Goal: Task Accomplishment & Management: Manage account settings

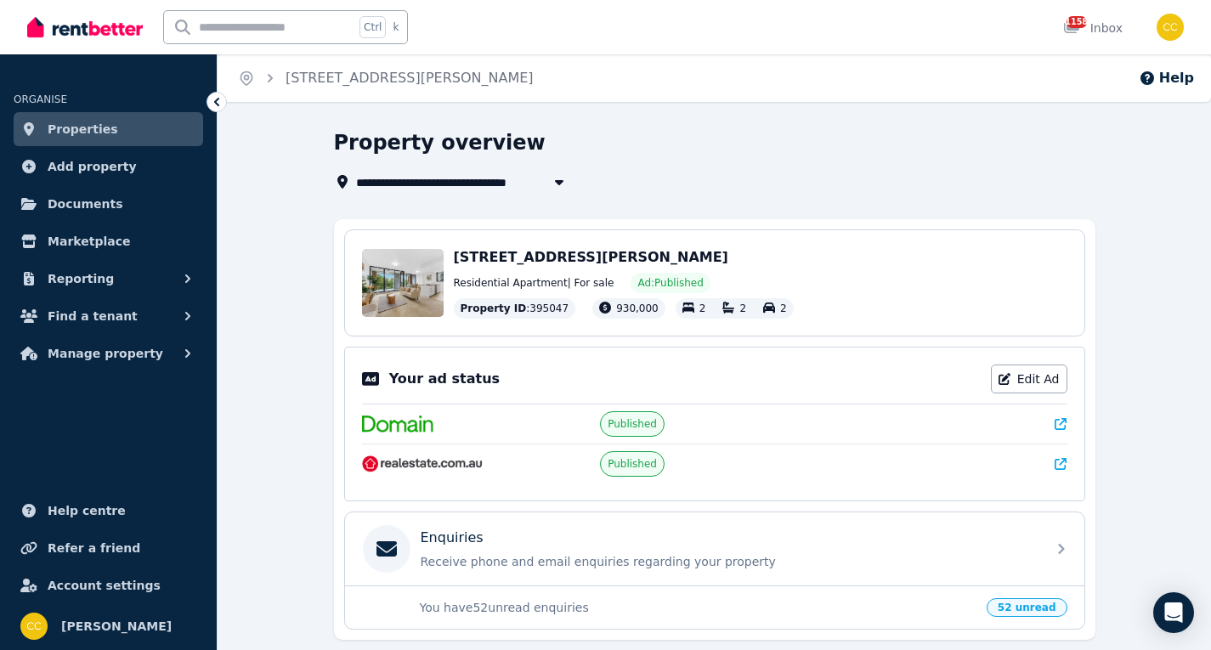
click at [113, 134] on link "Properties" at bounding box center [108, 129] width 189 height 34
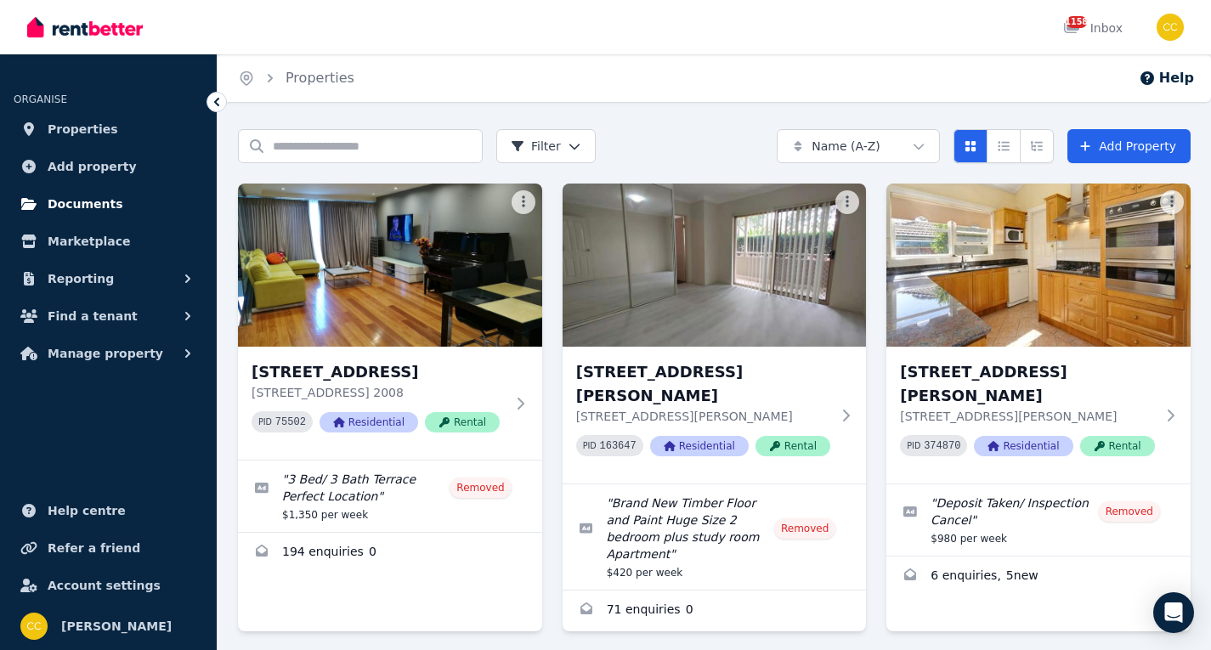
click at [90, 214] on link "Documents" at bounding box center [108, 204] width 189 height 34
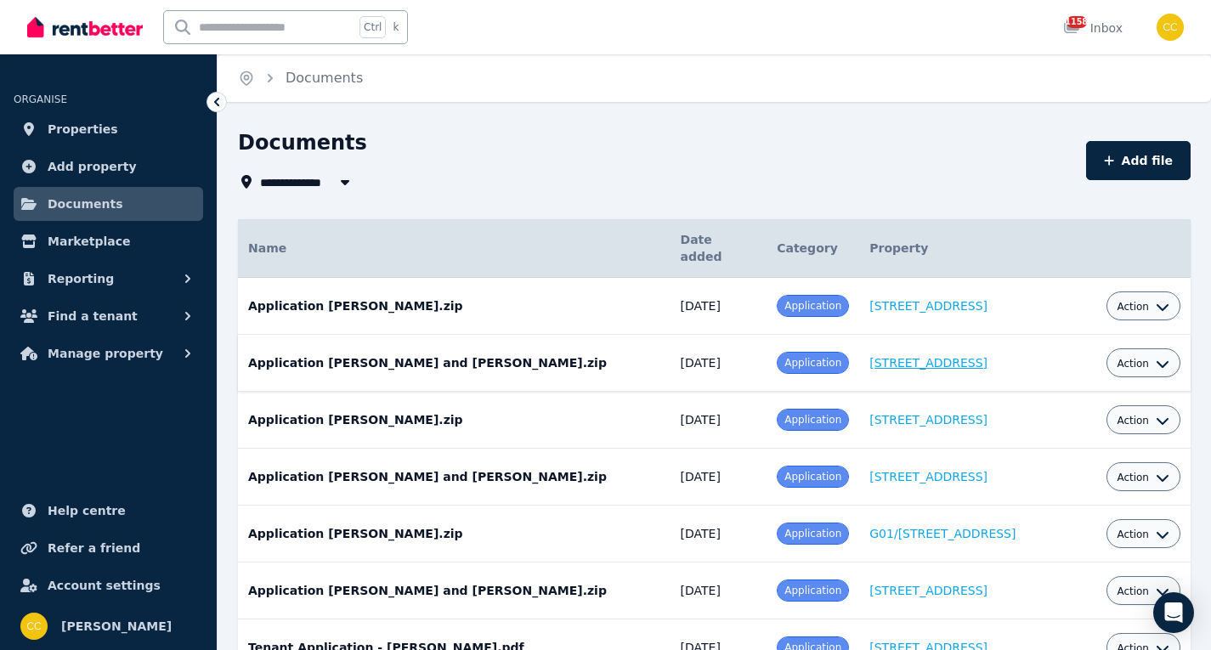
click at [909, 356] on link "[STREET_ADDRESS]" at bounding box center [928, 363] width 118 height 14
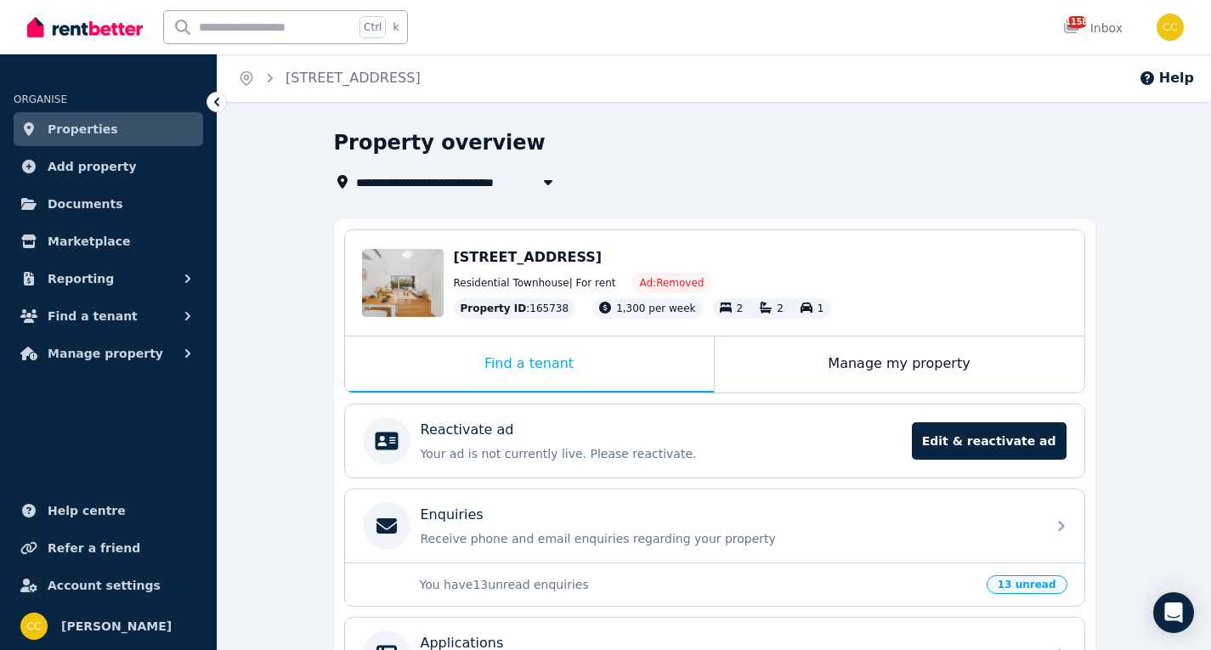
scroll to position [286, 0]
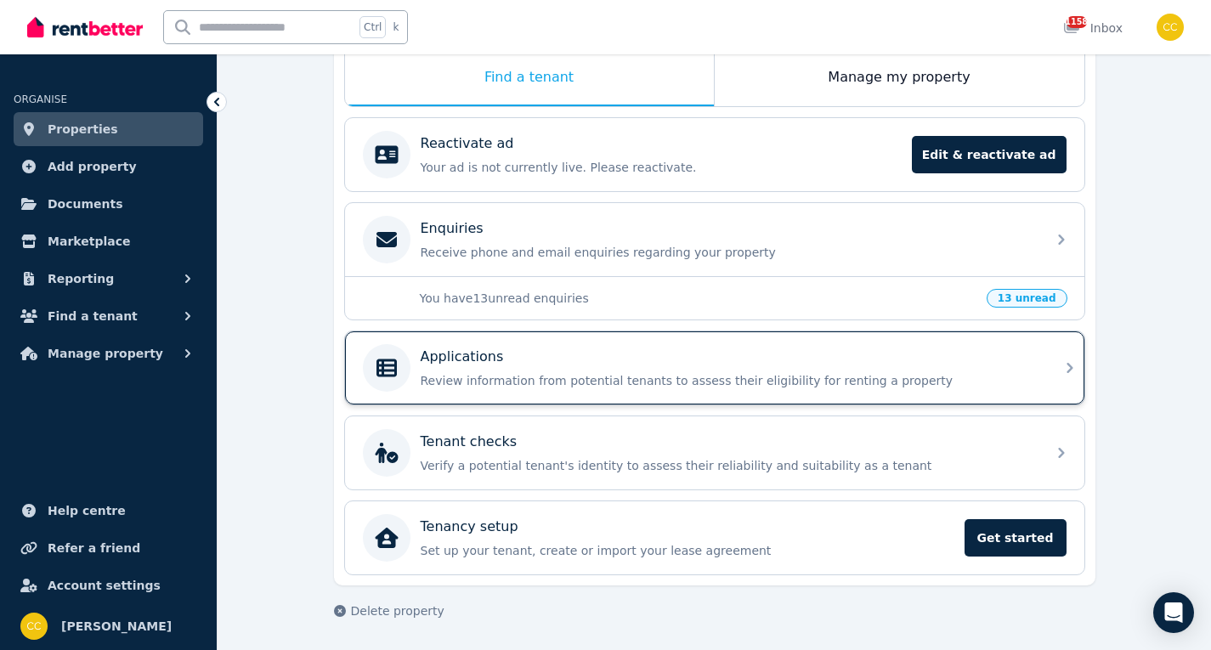
click at [908, 342] on div "Applications Review information from potential tenants to assess their eligibil…" at bounding box center [714, 367] width 739 height 73
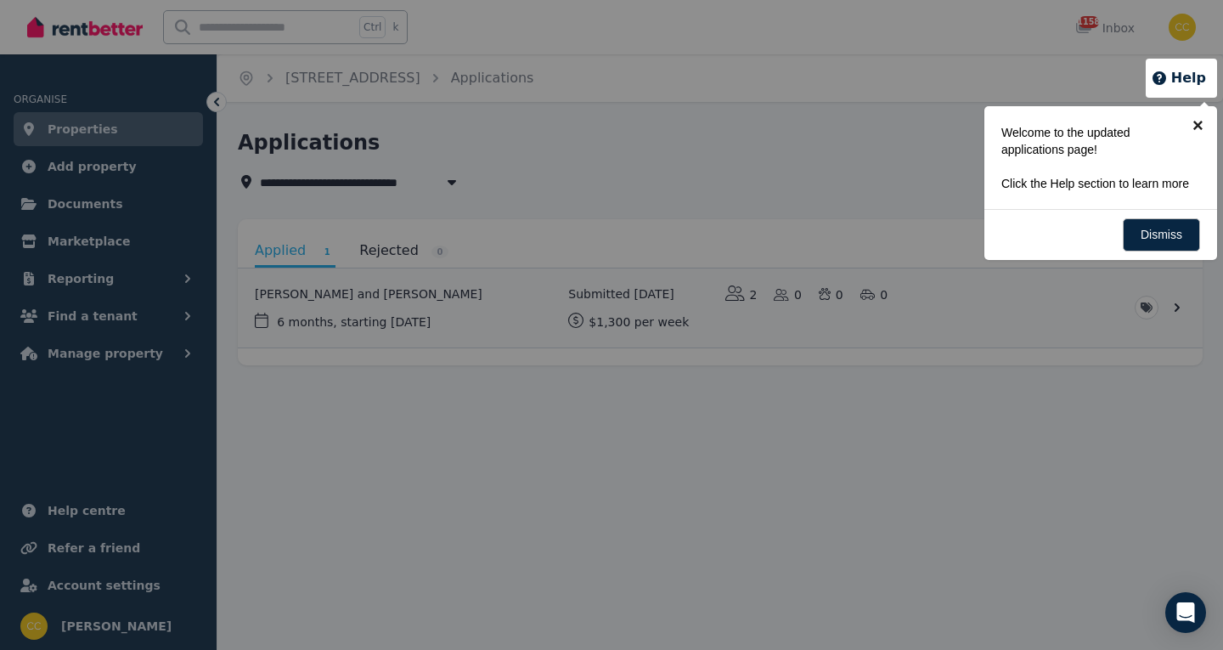
click at [1198, 125] on link "×" at bounding box center [1198, 125] width 38 height 38
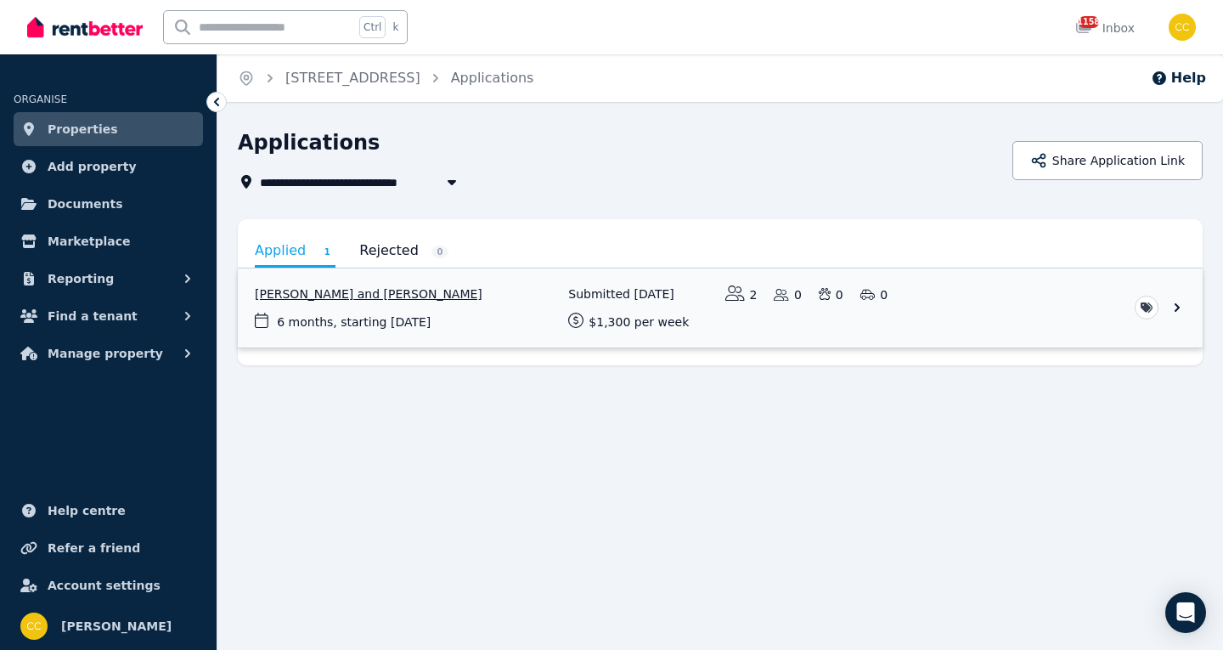
click at [1167, 308] on link "View application: Jiaqiao Liang and Jiajin Liang" at bounding box center [720, 307] width 965 height 79
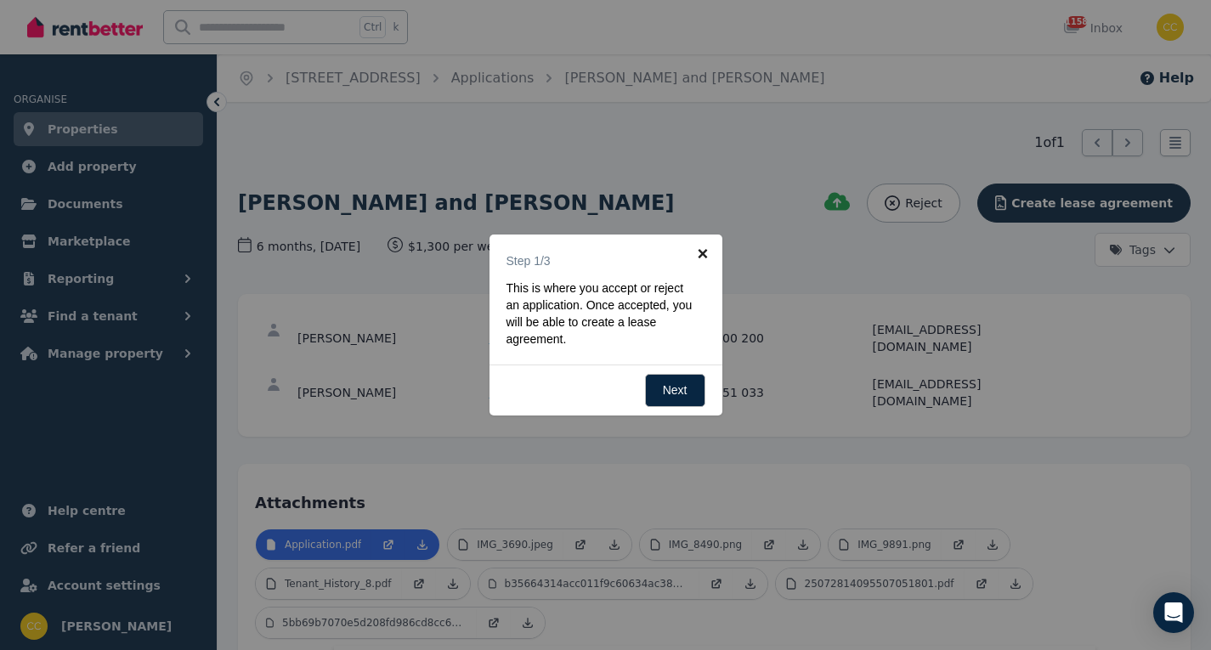
click at [702, 250] on link "×" at bounding box center [703, 253] width 38 height 38
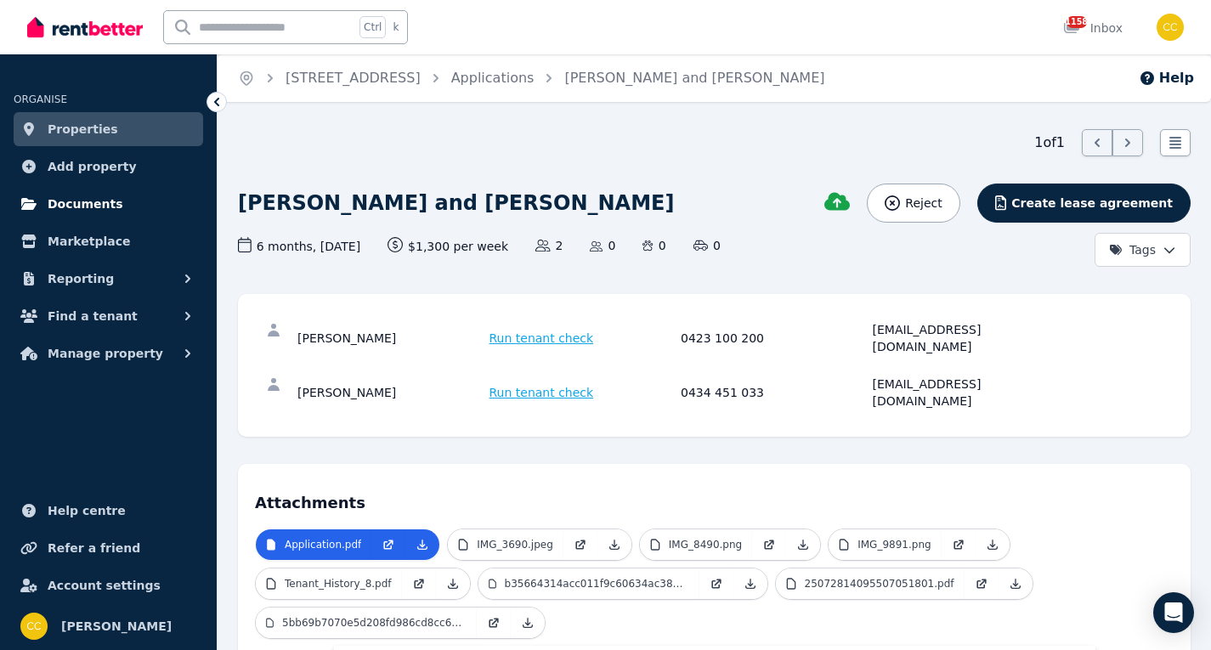
click at [88, 210] on span "Documents" at bounding box center [86, 204] width 76 height 20
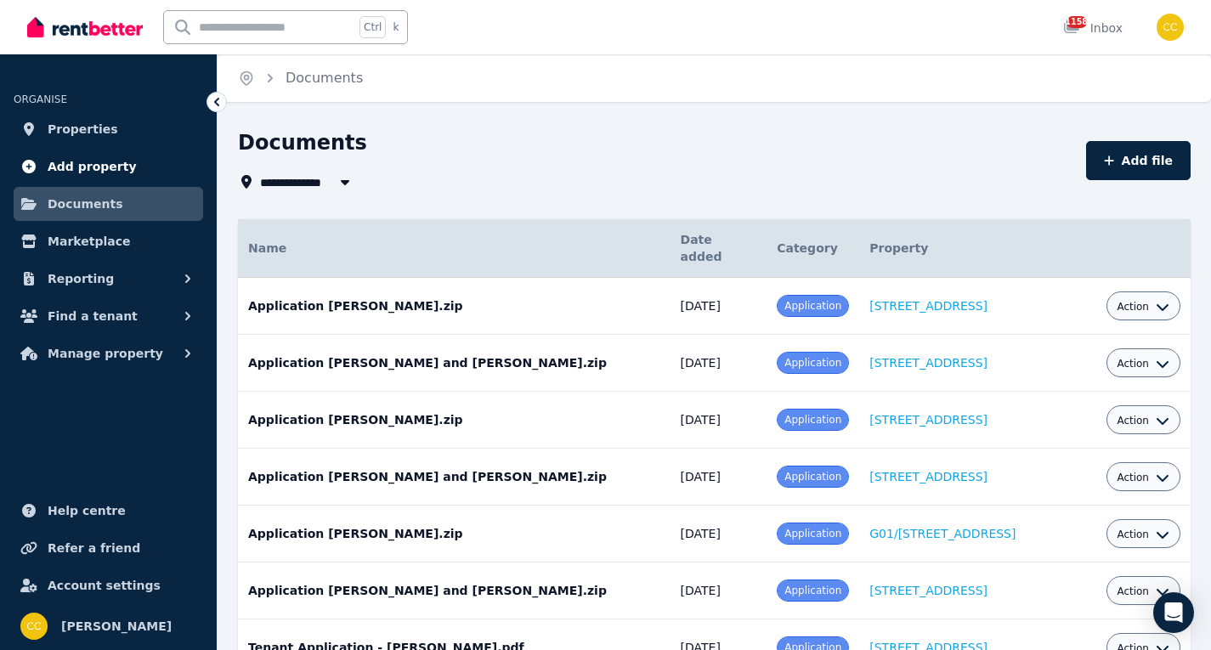
click at [80, 159] on span "Add property" at bounding box center [92, 166] width 89 height 20
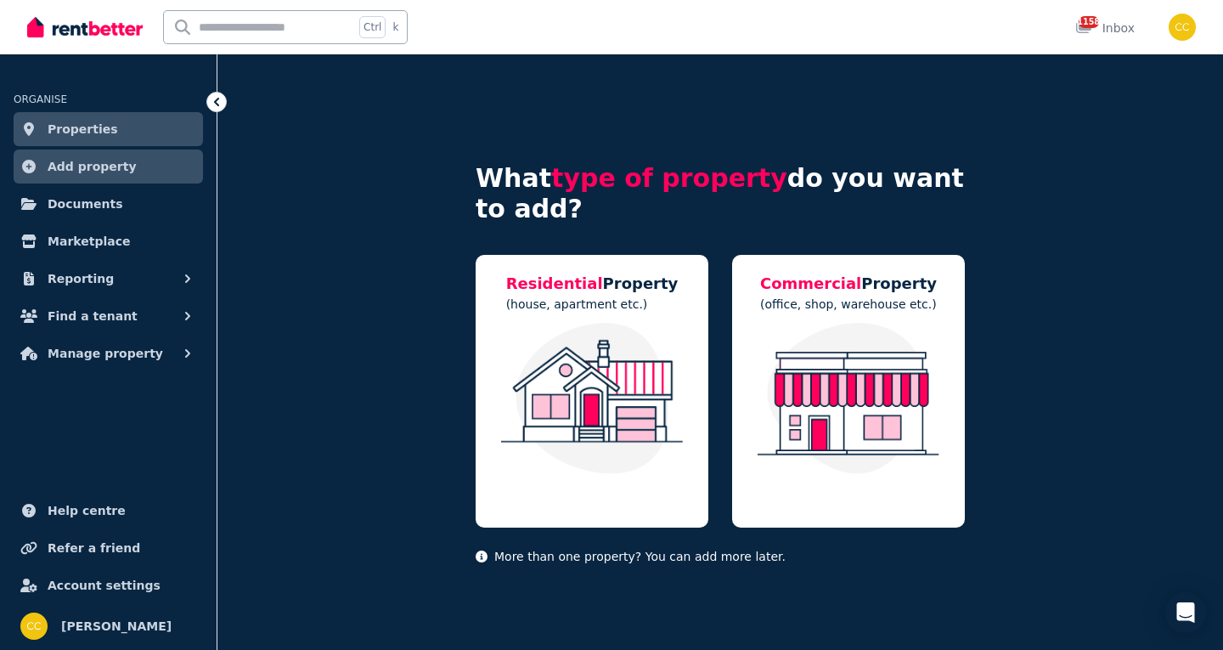
click at [83, 134] on span "Properties" at bounding box center [83, 129] width 71 height 20
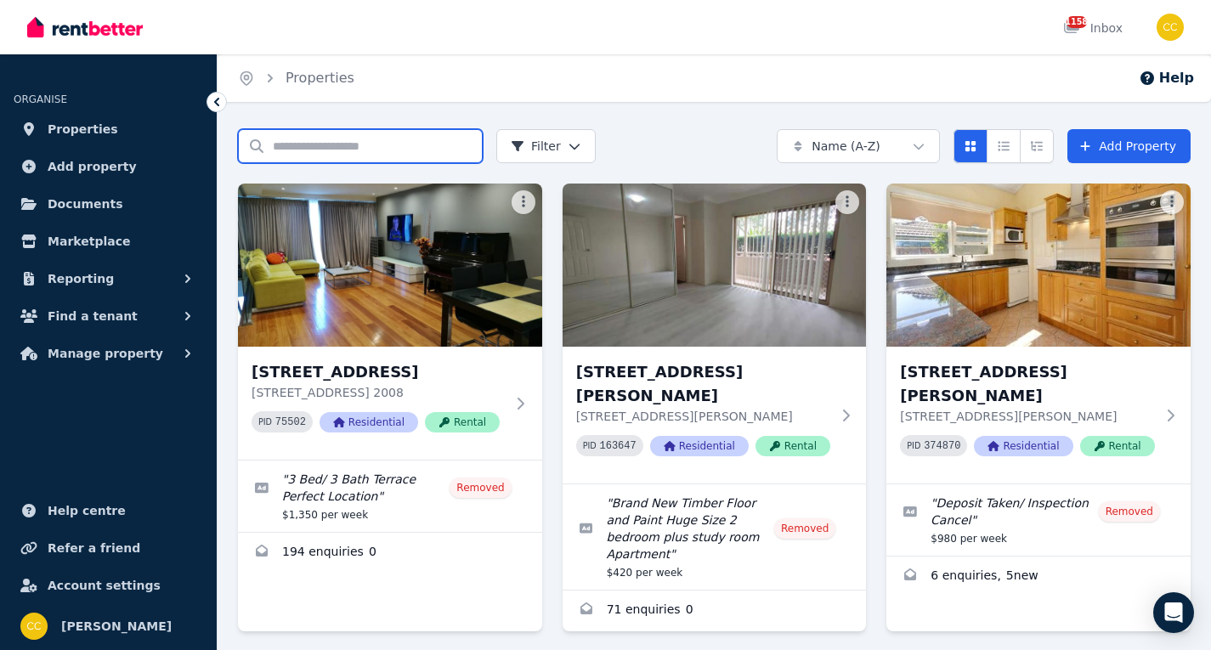
click at [328, 139] on input "Search properties" at bounding box center [360, 146] width 245 height 34
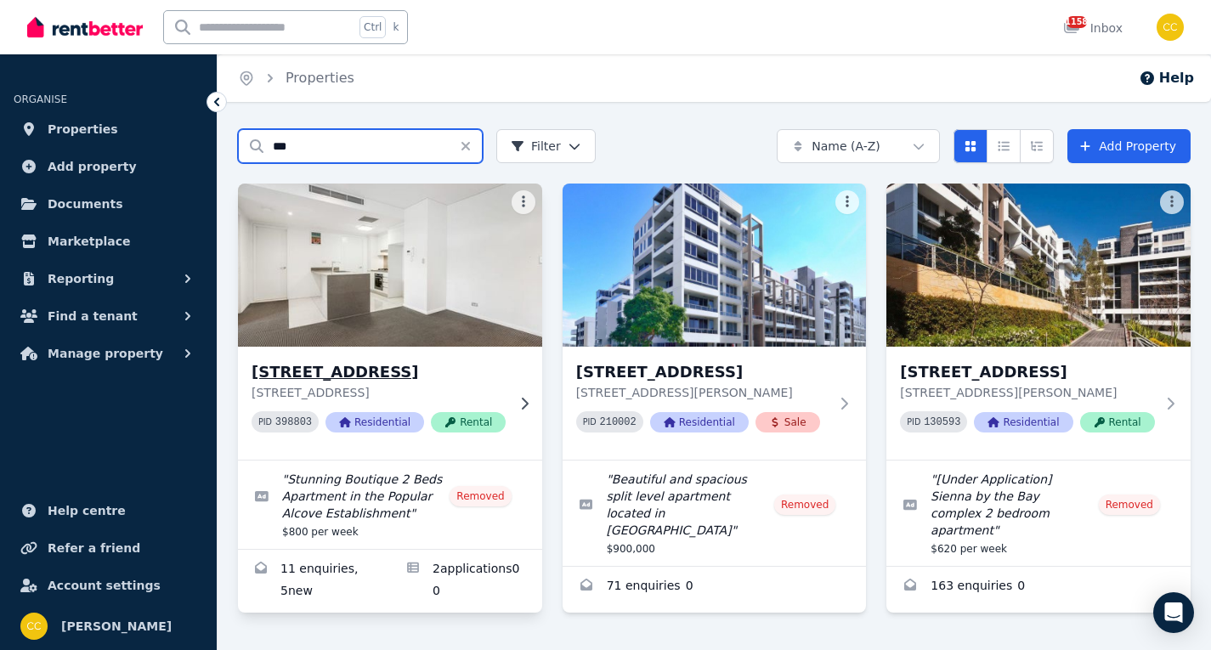
type input "***"
click at [520, 385] on div "327/[STREET_ADDRESS] PID 398803 Residential Rental" at bounding box center [390, 403] width 304 height 113
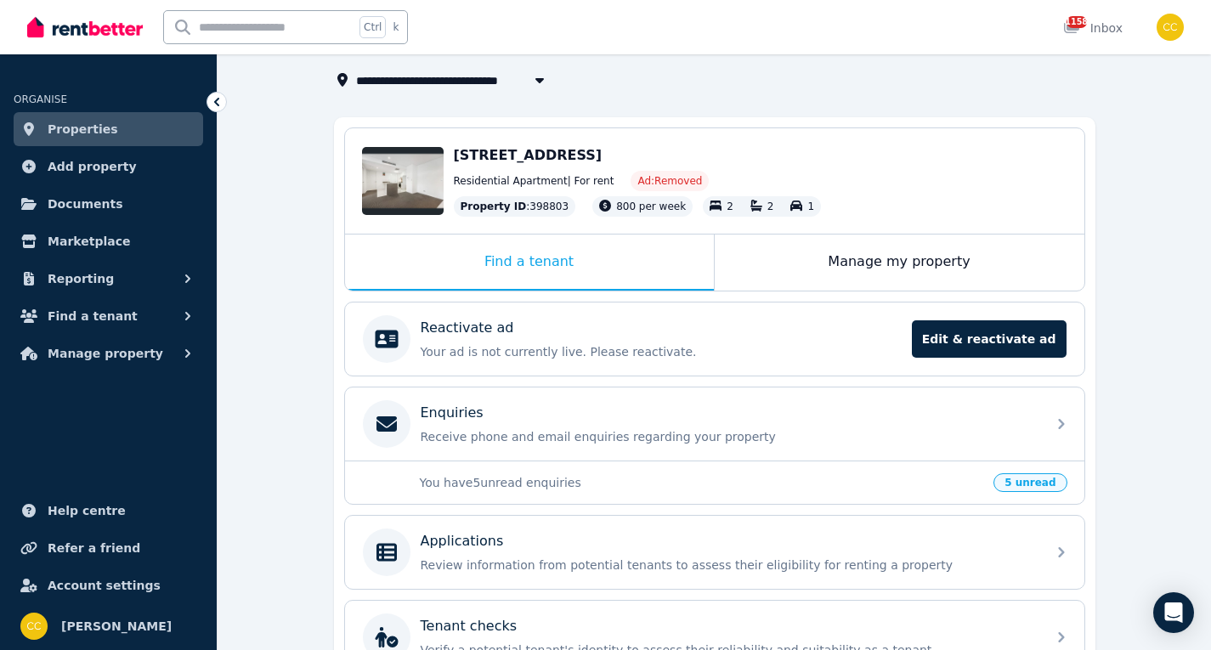
scroll to position [255, 0]
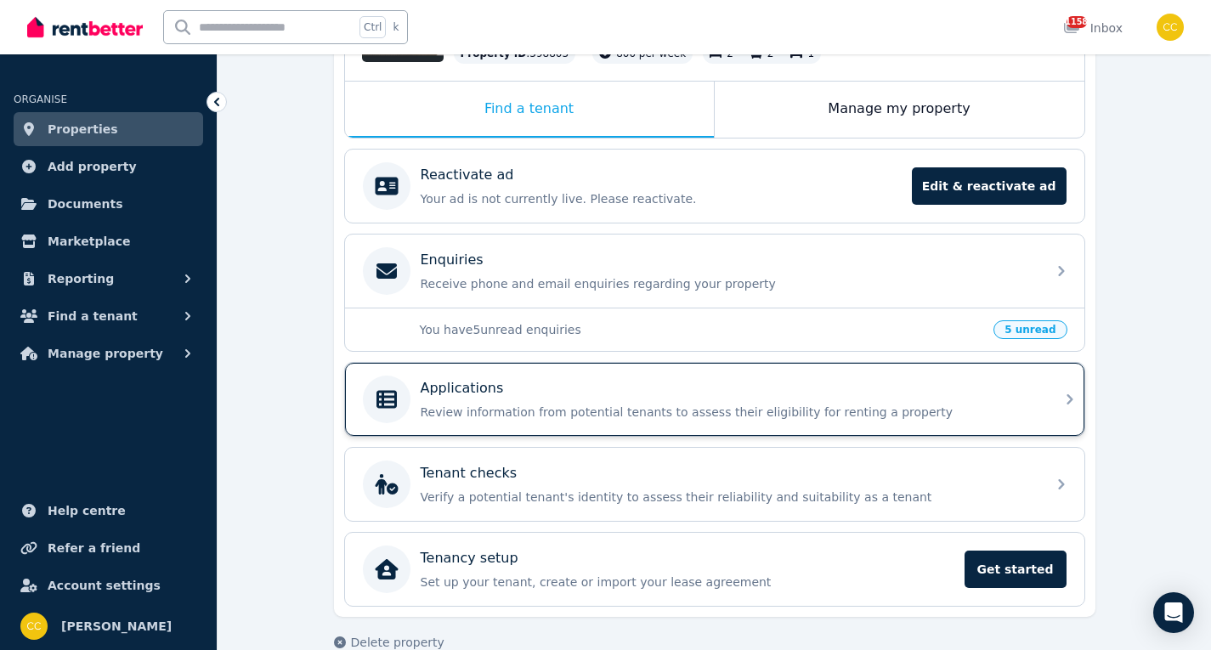
click at [955, 411] on p "Review information from potential tenants to assess their eligibility for renti…" at bounding box center [728, 412] width 615 height 17
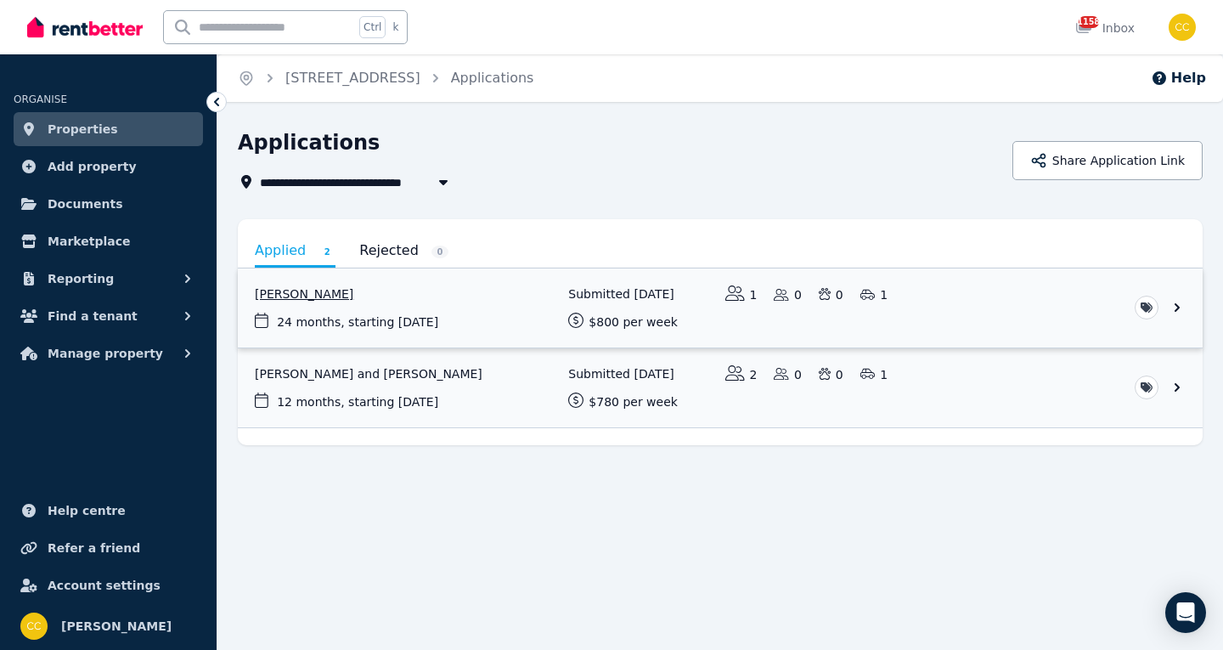
click at [1183, 319] on link "View application: Shengsheng Lu" at bounding box center [720, 307] width 965 height 79
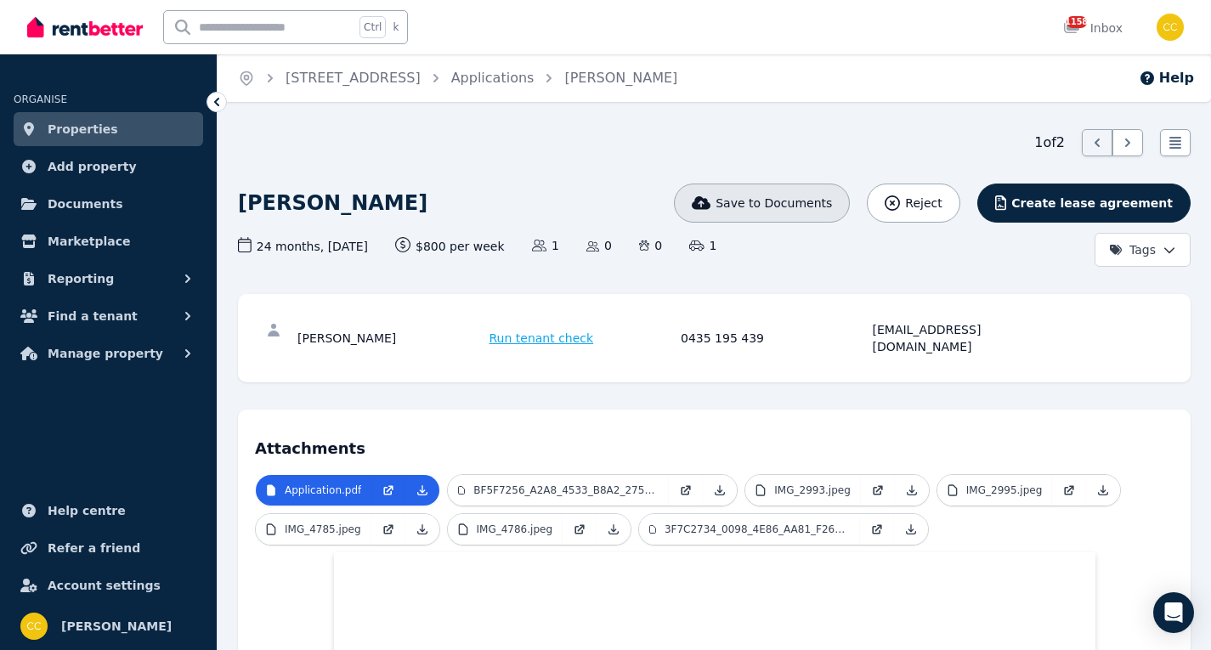
click at [829, 206] on span "Save to Documents" at bounding box center [773, 203] width 116 height 17
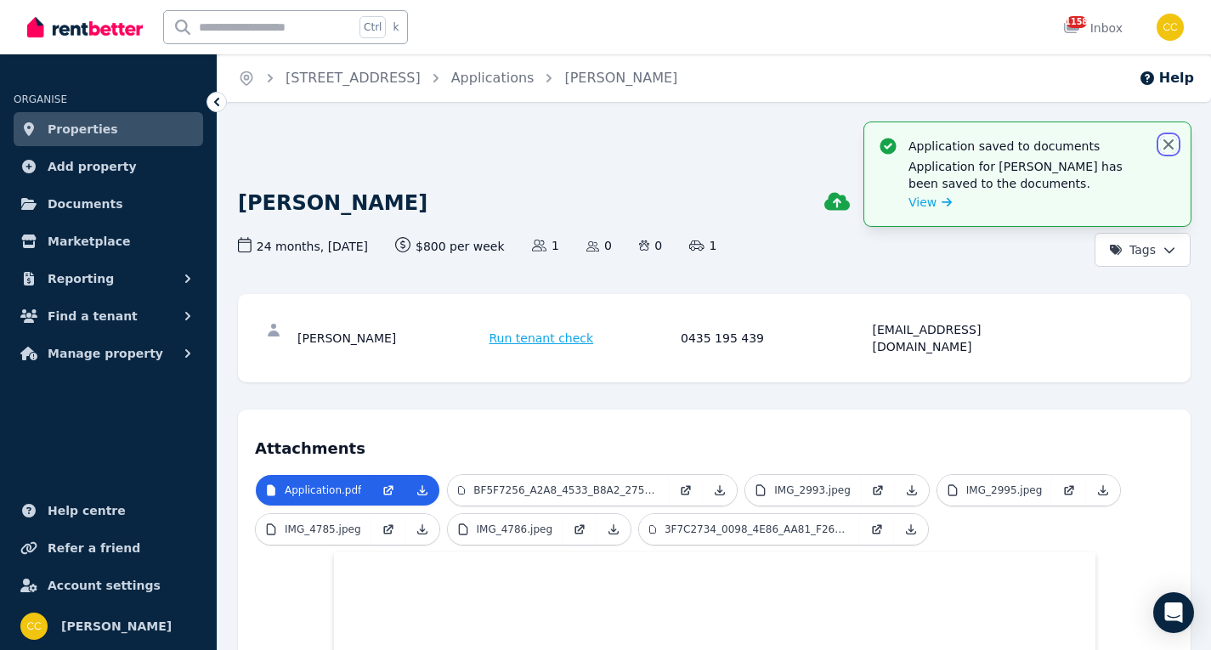
click at [1167, 141] on icon "button" at bounding box center [1168, 144] width 17 height 17
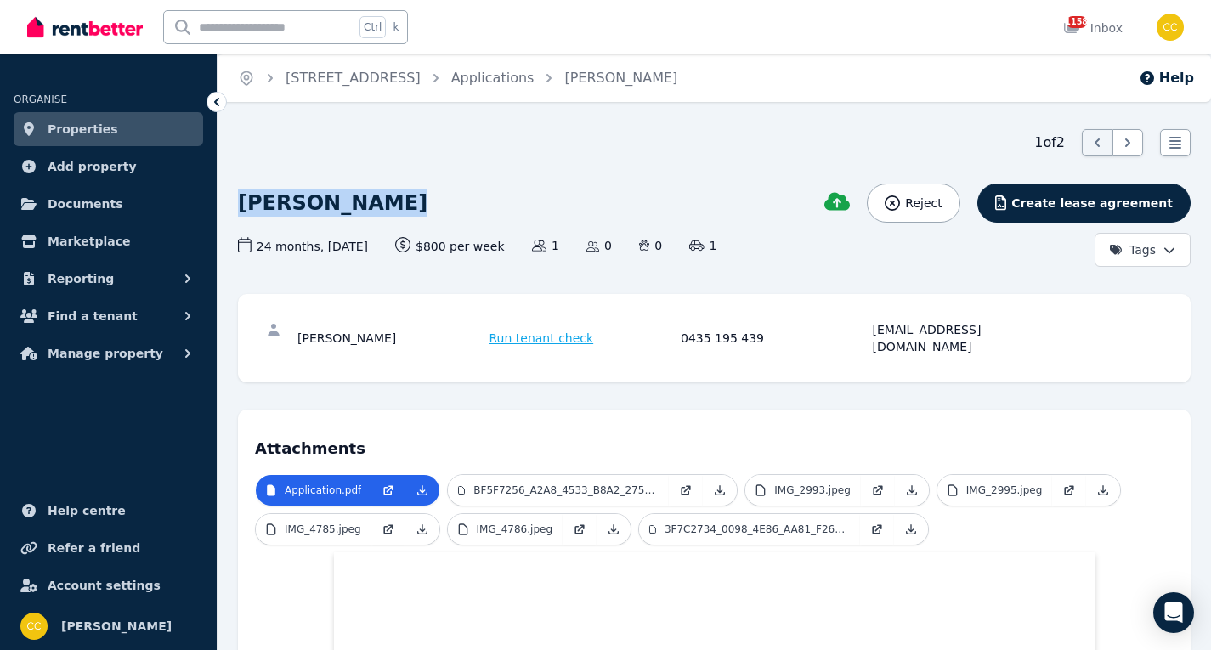
drag, startPoint x: 231, startPoint y: 200, endPoint x: 434, endPoint y: 206, distance: 203.1
drag, startPoint x: 242, startPoint y: 199, endPoint x: 403, endPoint y: 201, distance: 160.6
click at [403, 201] on div "[PERSON_NAME]" at bounding box center [553, 204] width 630 height 40
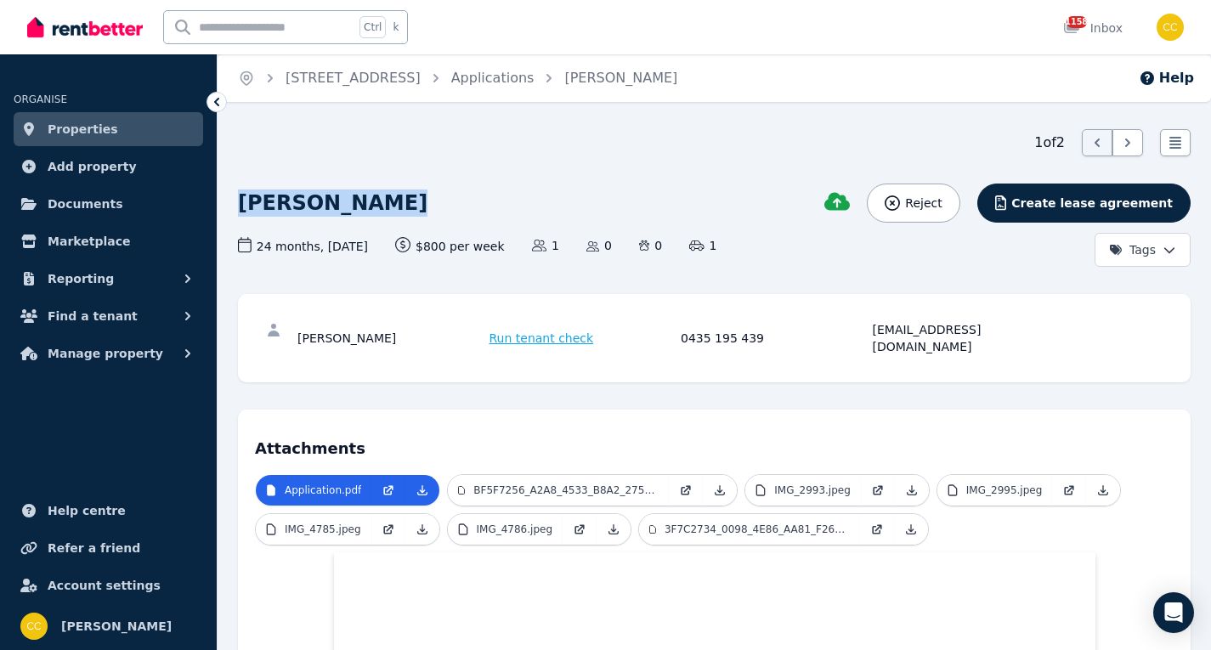
copy h1 "[PERSON_NAME]"
click at [507, 217] on div "[PERSON_NAME]" at bounding box center [553, 204] width 630 height 40
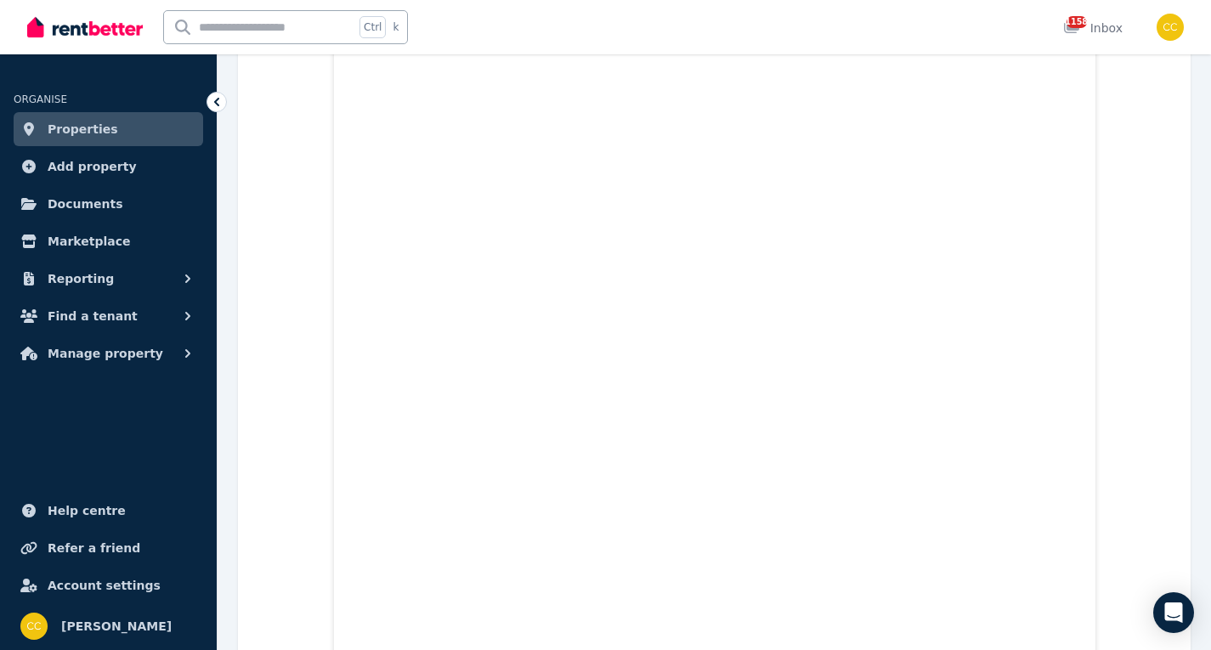
scroll to position [340, 0]
